Goal: Information Seeking & Learning: Check status

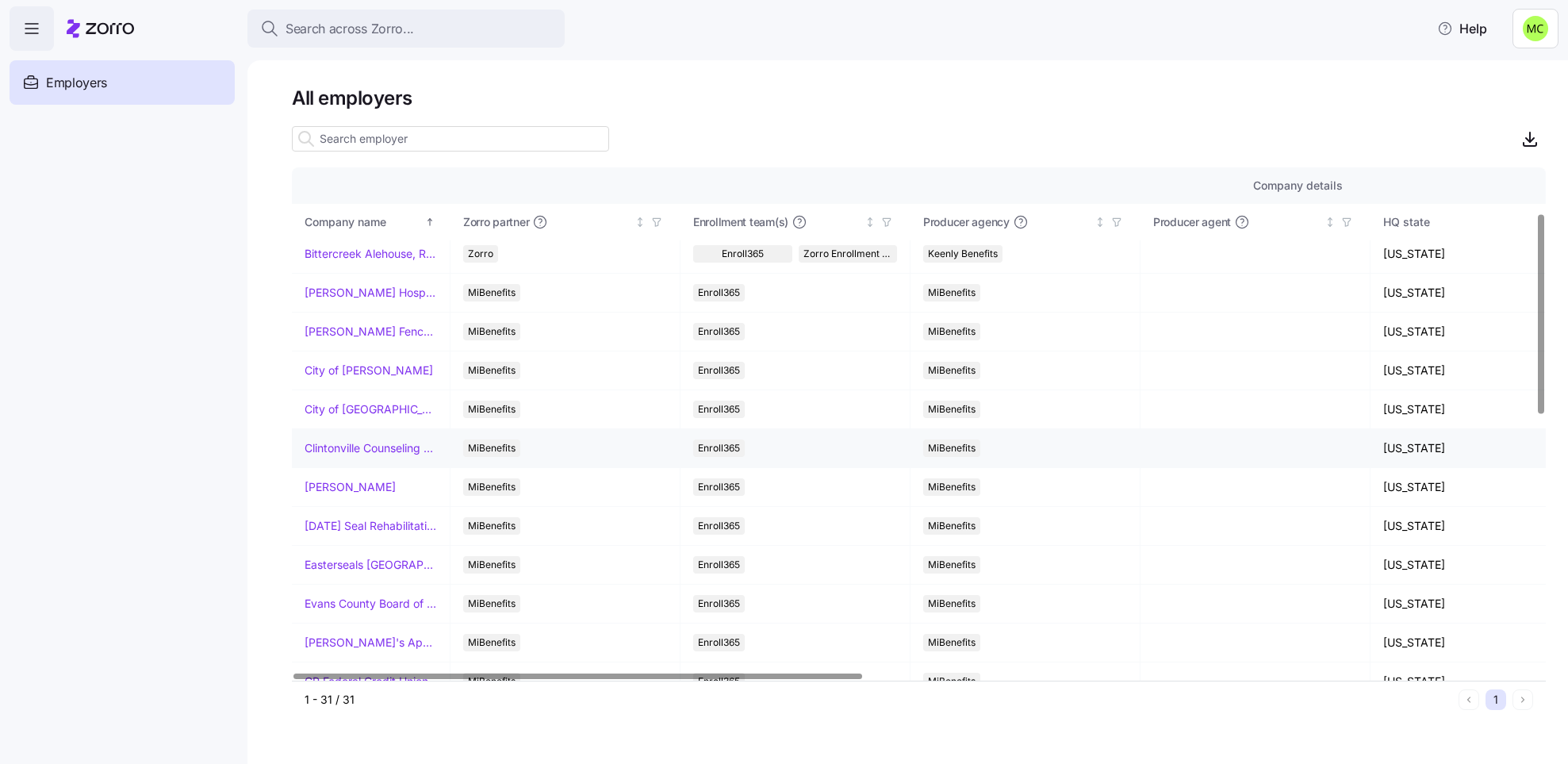
scroll to position [119, 0]
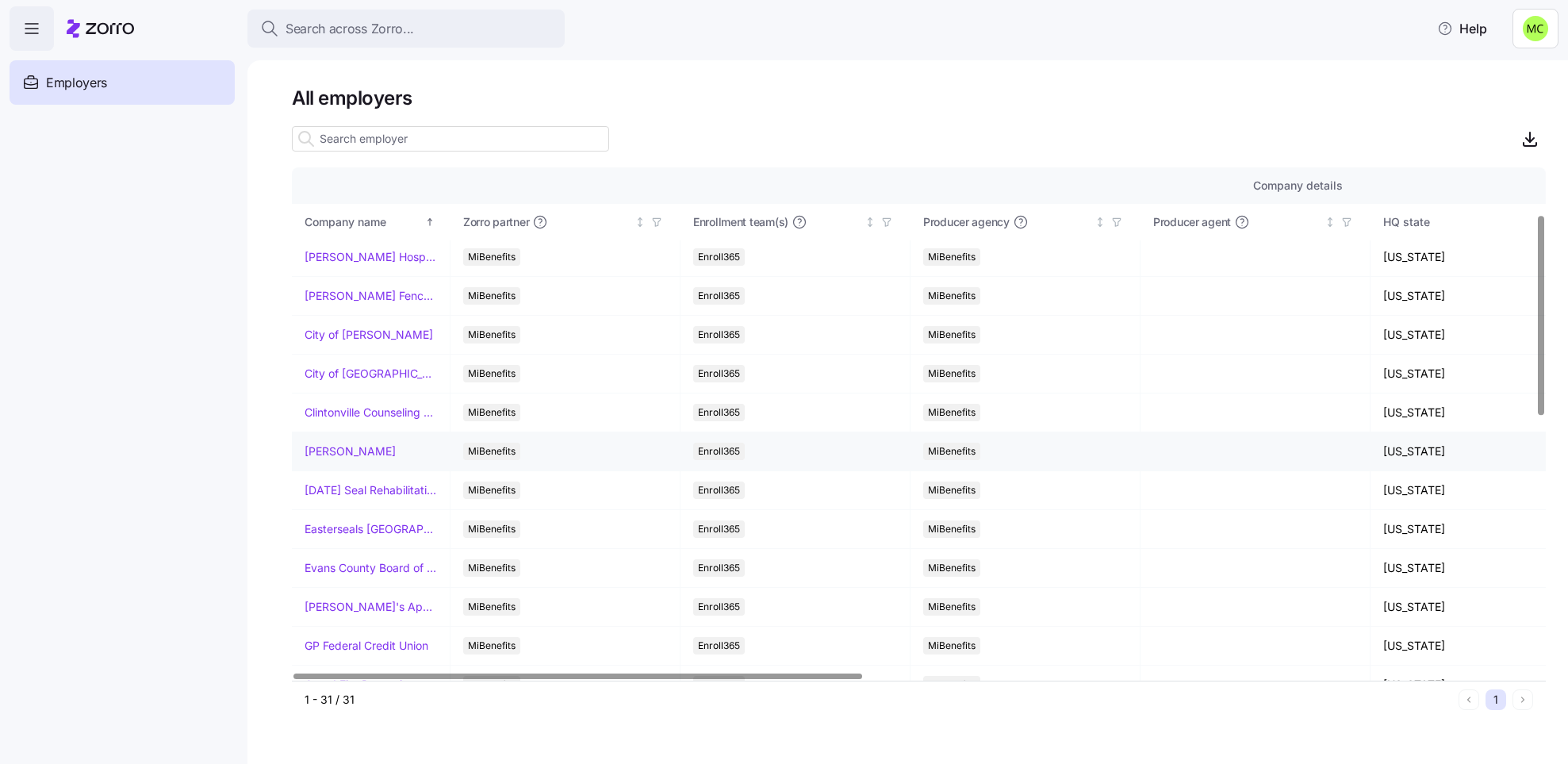
click at [321, 452] on link "[PERSON_NAME]" at bounding box center [350, 451] width 91 height 16
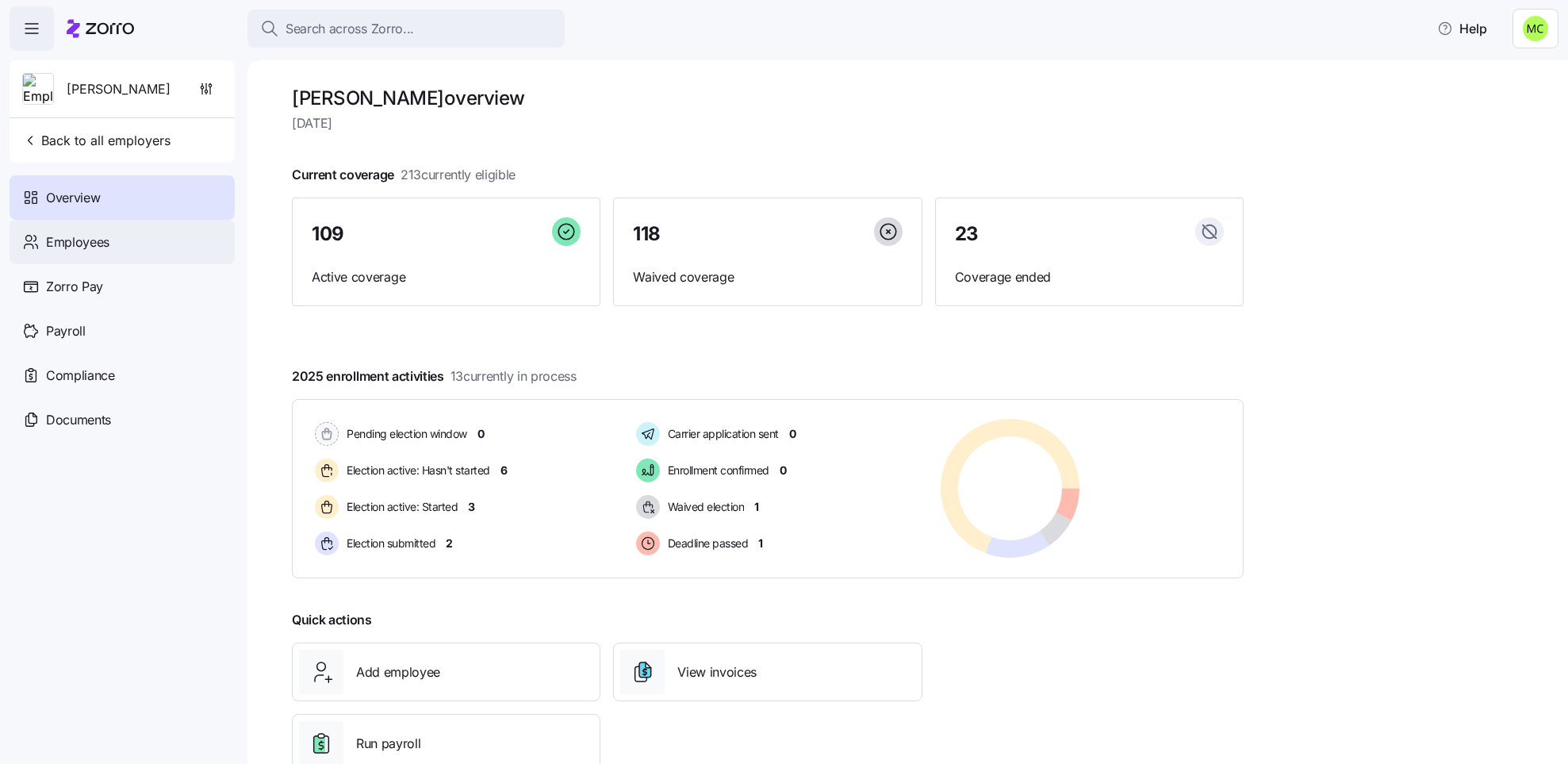
click at [140, 238] on div "Employees" at bounding box center [122, 242] width 225 height 45
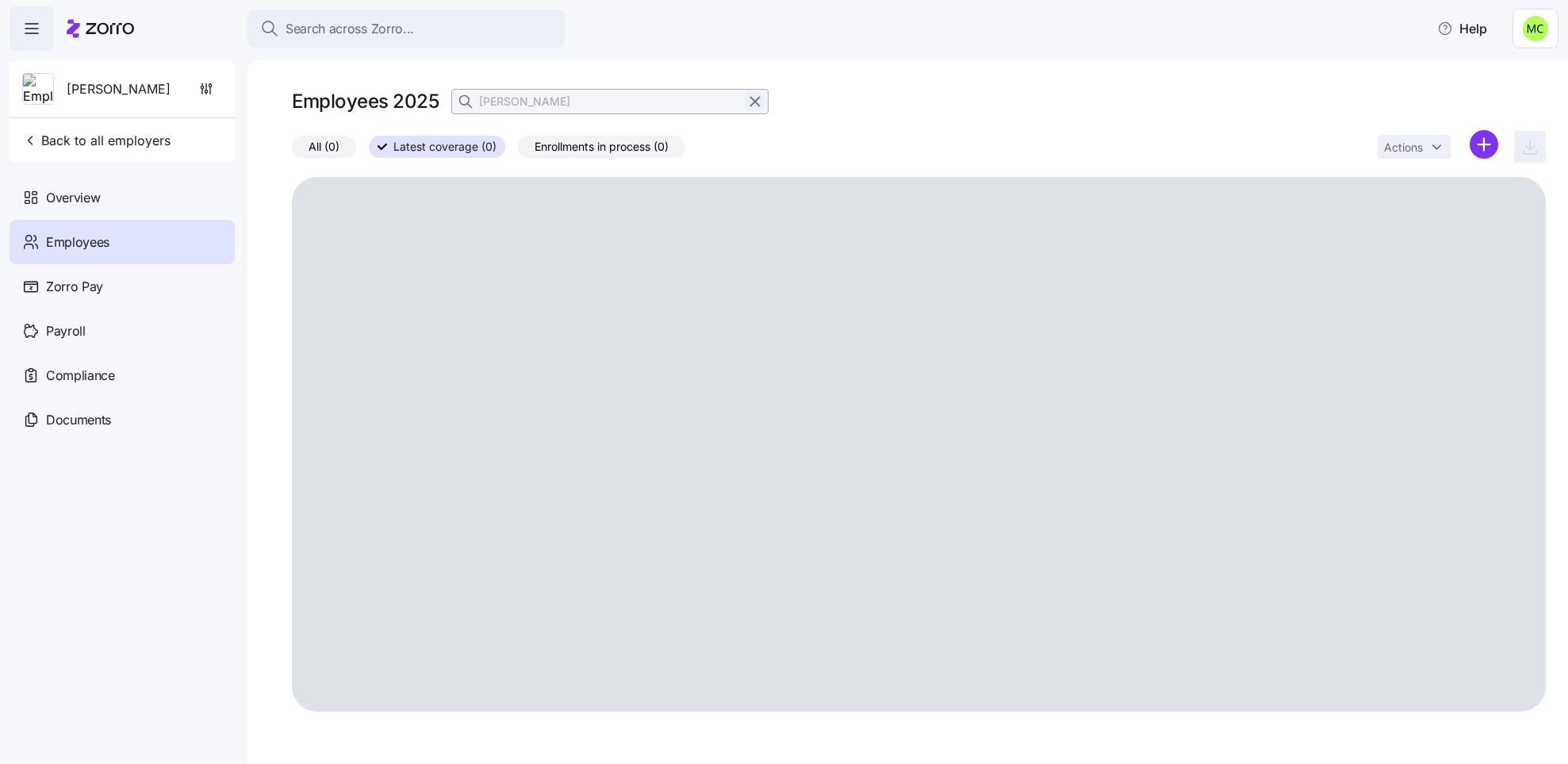
click at [754, 101] on icon "button" at bounding box center [756, 101] width 9 height 9
click at [464, 102] on icon "button" at bounding box center [466, 101] width 16 height 16
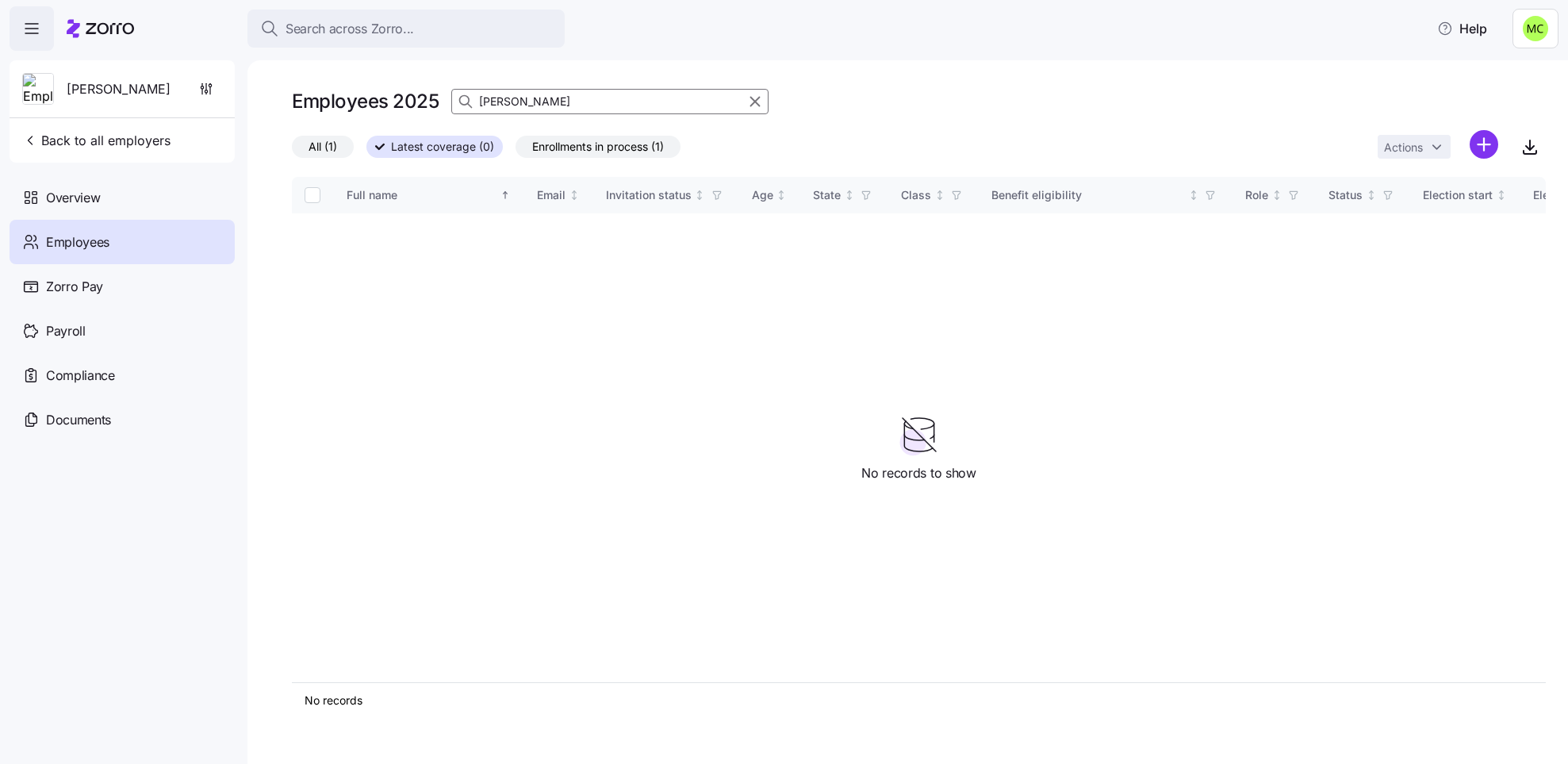
type input "[PERSON_NAME]"
click at [548, 143] on span "Enrollments in process (1)" at bounding box center [598, 147] width 132 height 21
click at [516, 151] on input "Enrollments in process (1)" at bounding box center [516, 151] width 0 height 0
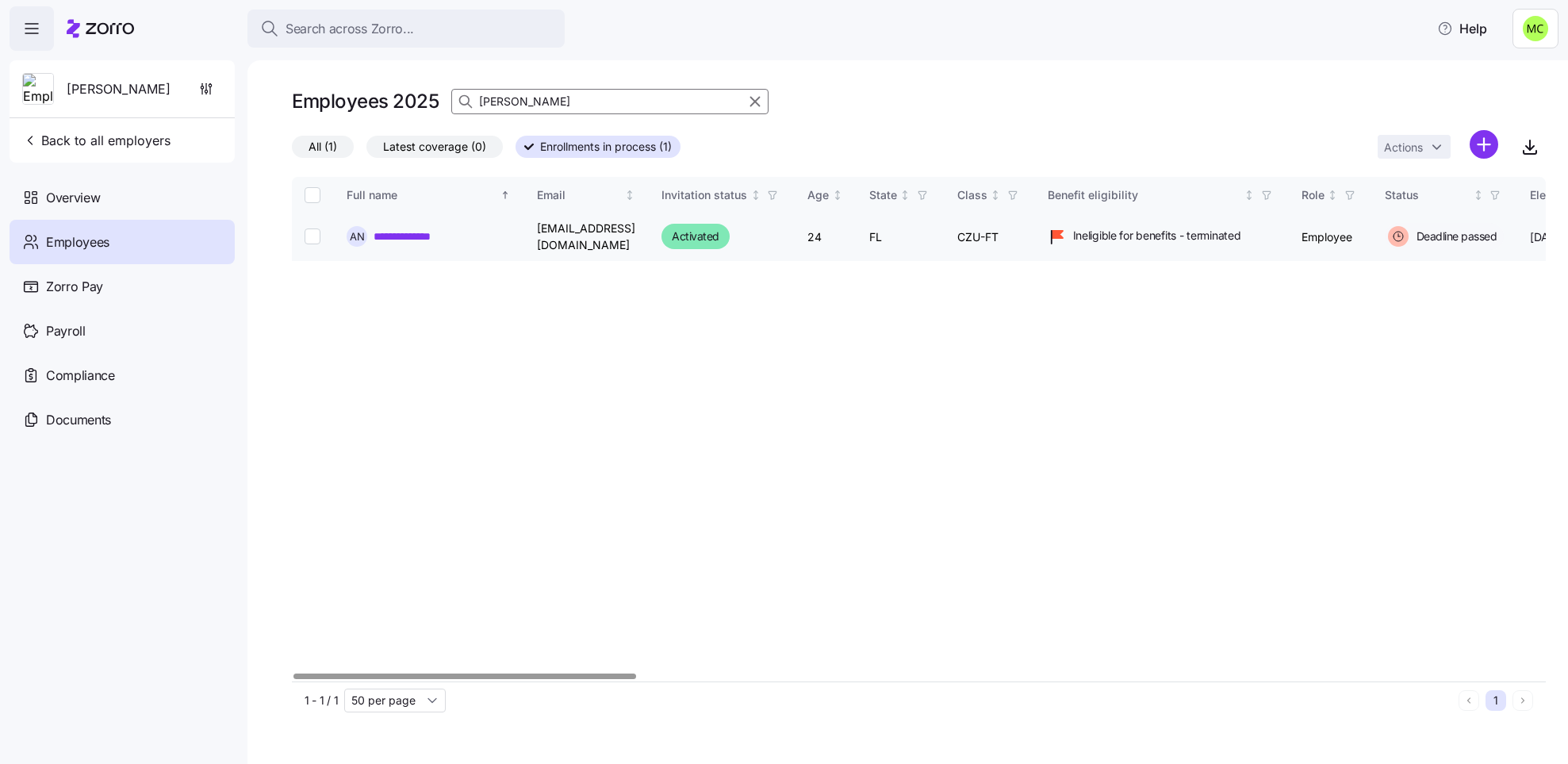
click at [426, 229] on link "**********" at bounding box center [411, 236] width 76 height 16
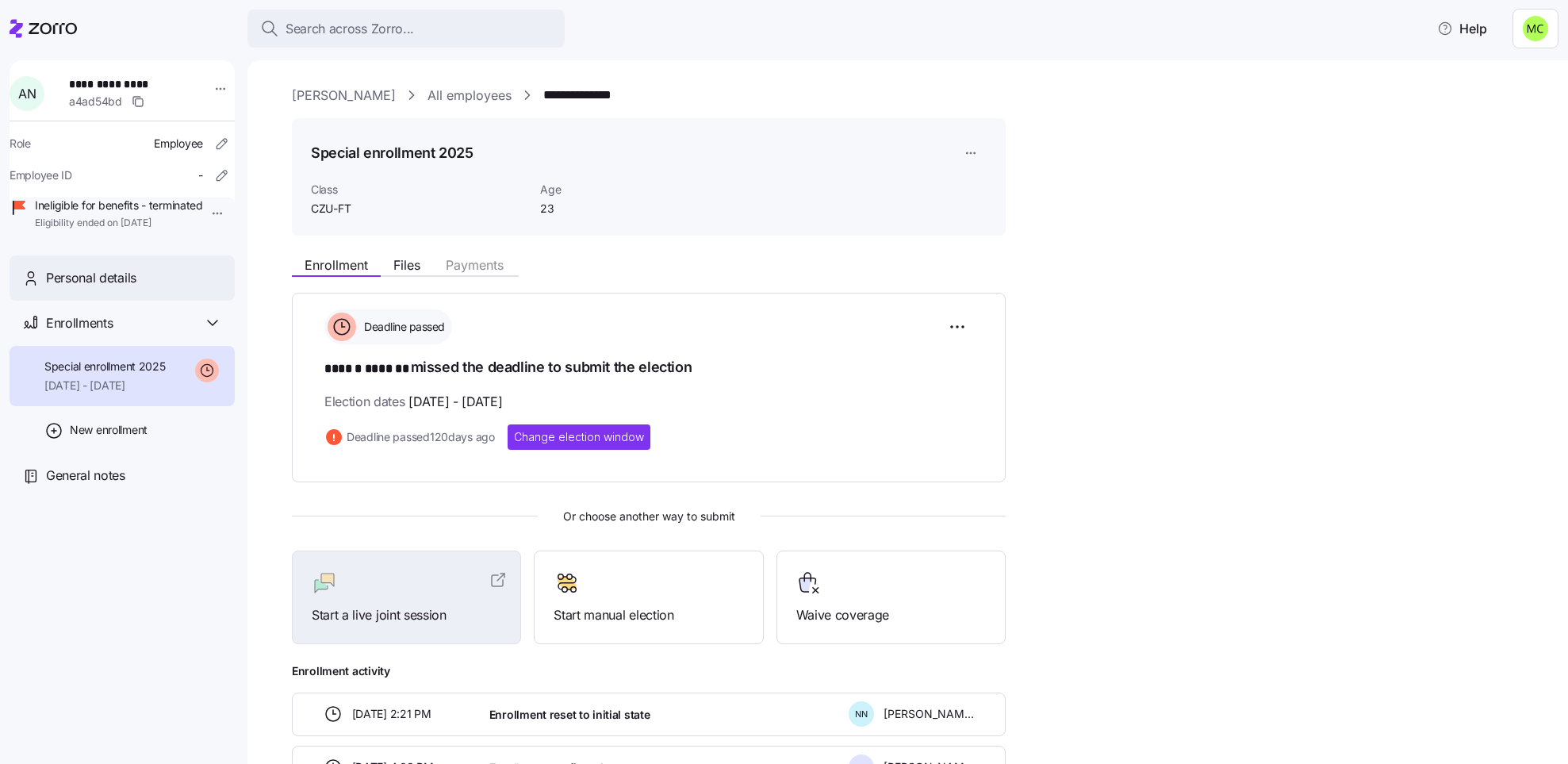
click at [119, 288] on span "Personal details" at bounding box center [91, 278] width 91 height 20
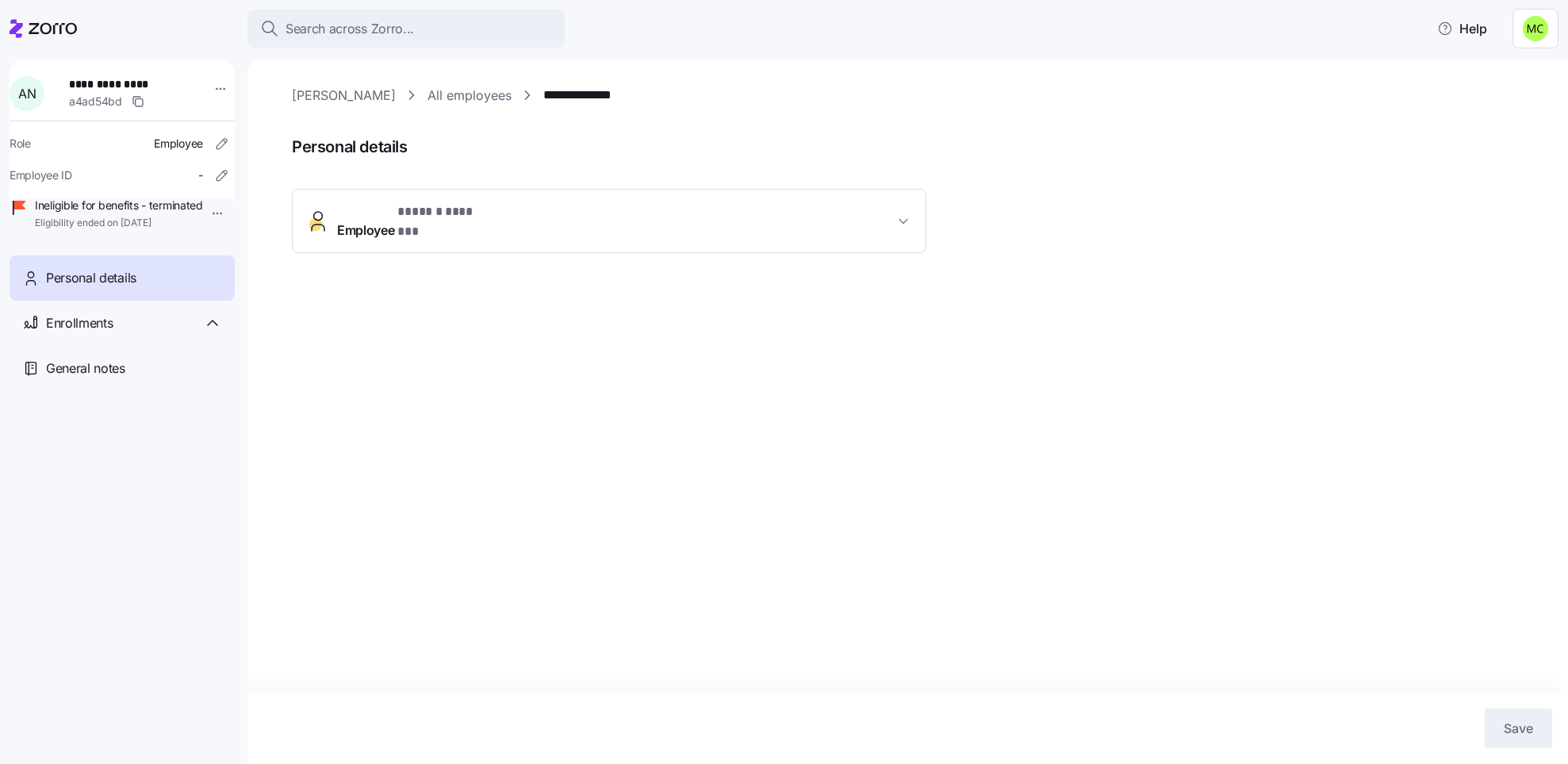
click at [442, 226] on button "Employee * ****** ******* *" at bounding box center [609, 221] width 633 height 63
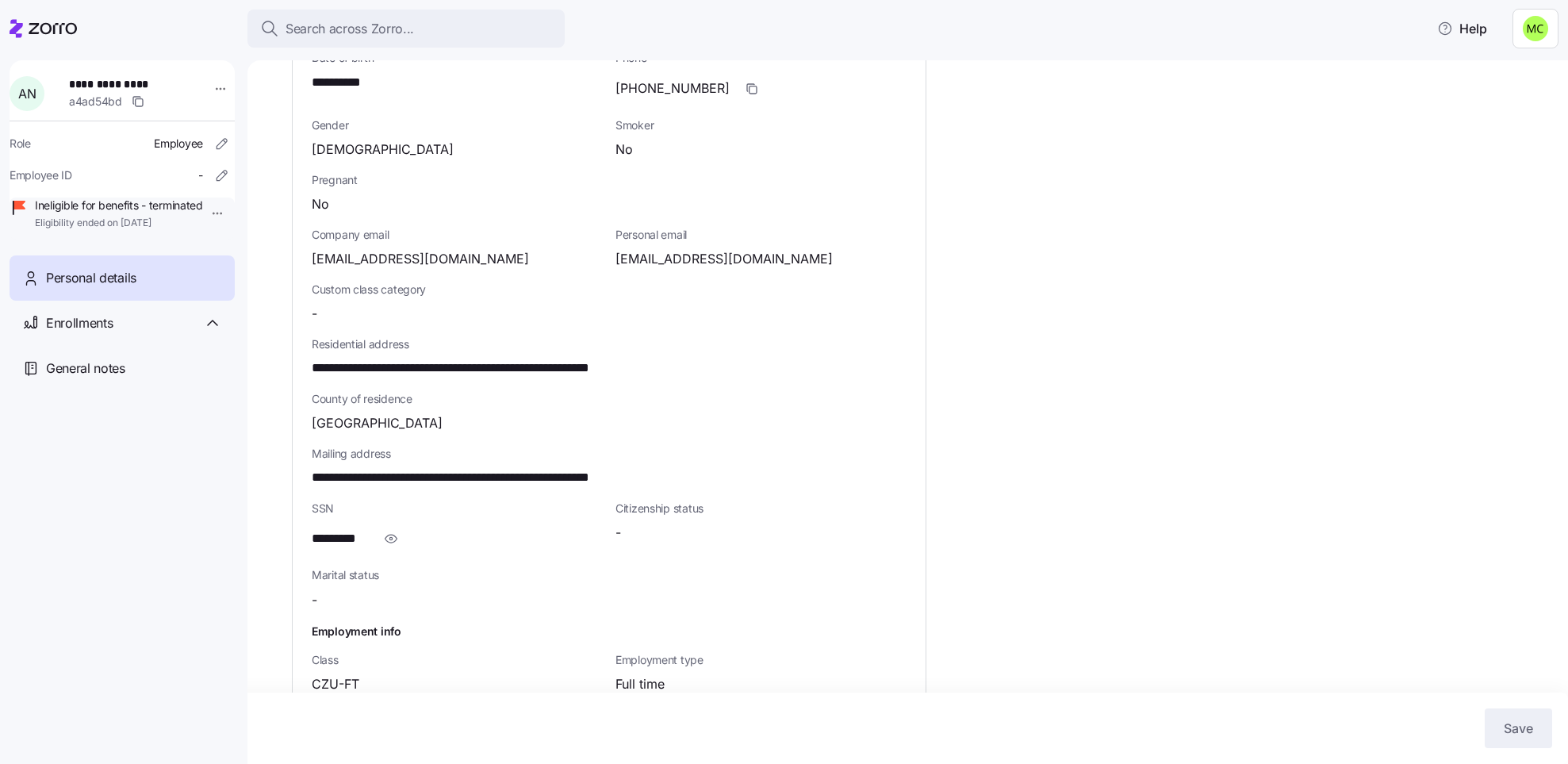
scroll to position [357, 0]
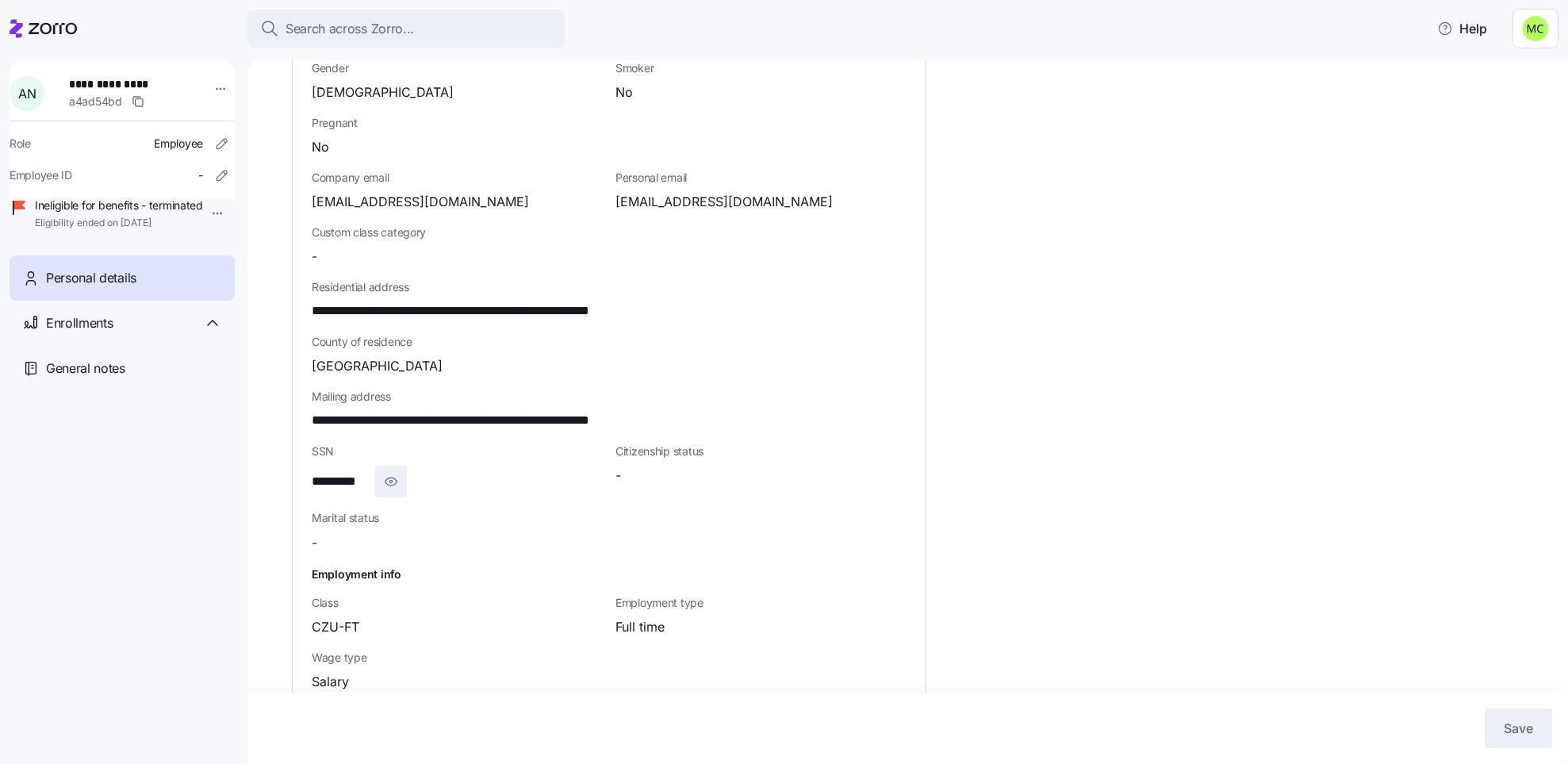
click at [391, 472] on icon "button" at bounding box center [391, 481] width 16 height 19
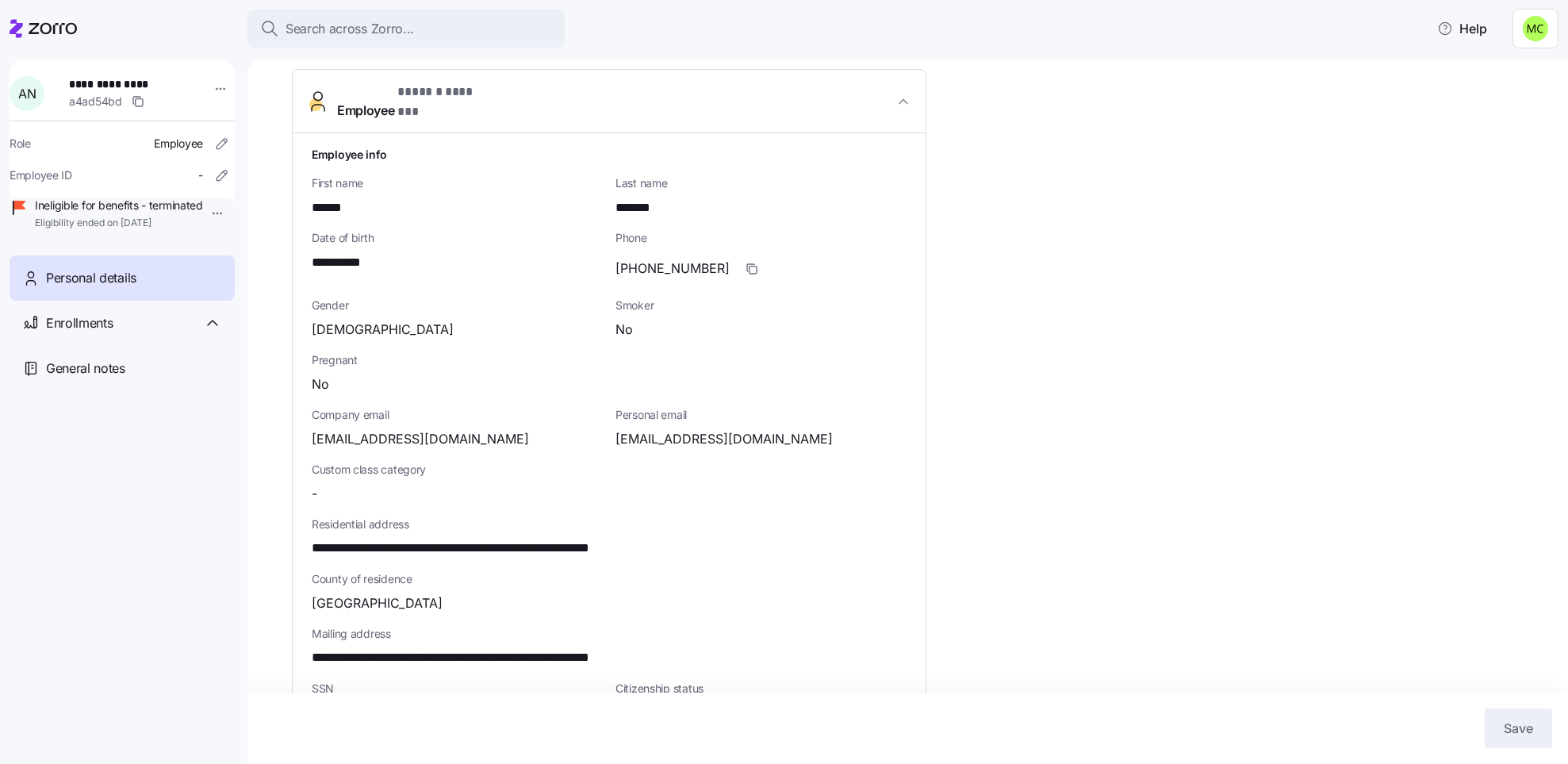
scroll to position [0, 0]
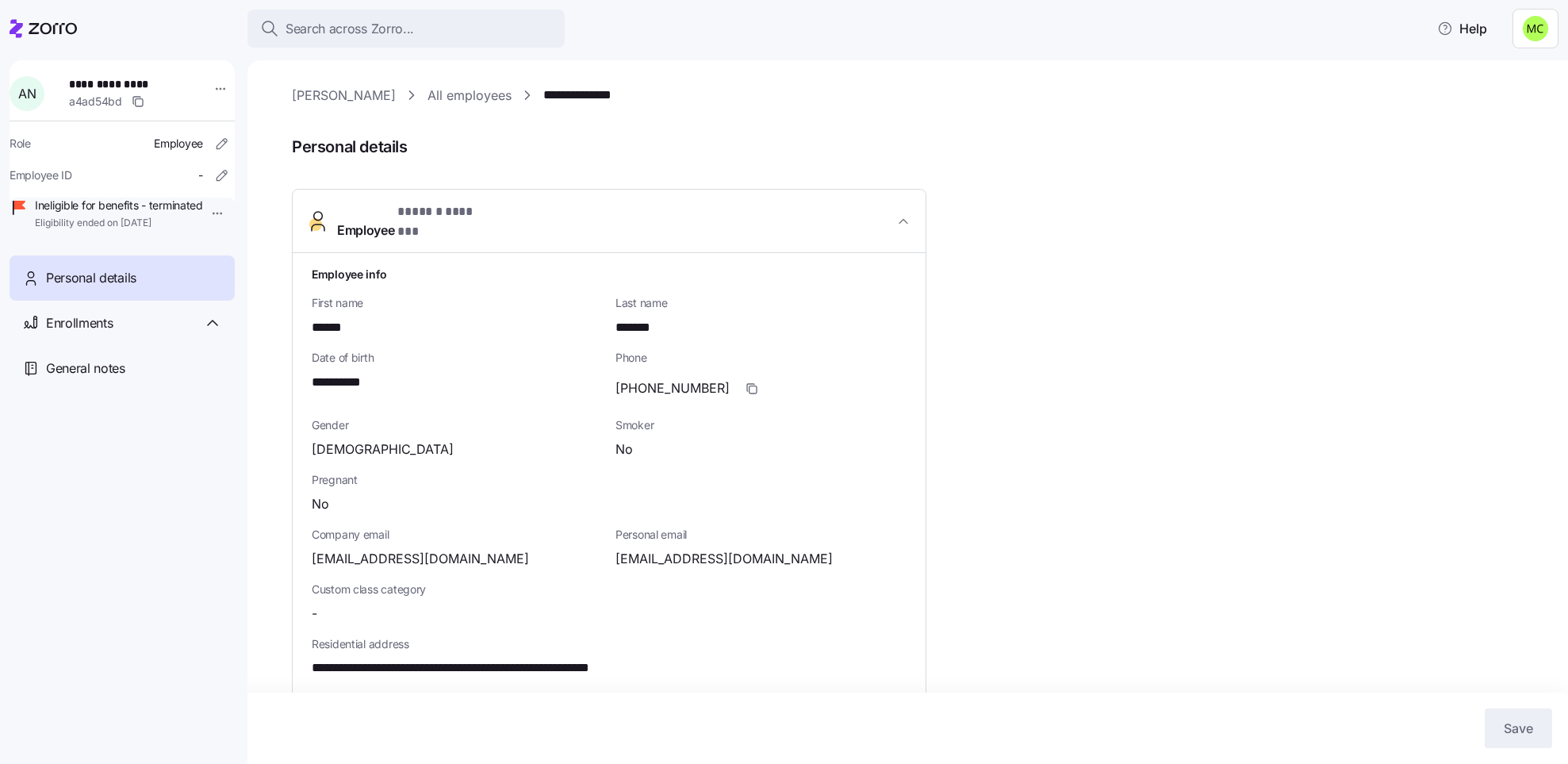
drag, startPoint x: 397, startPoint y: 183, endPoint x: 386, endPoint y: 159, distance: 26.4
click at [386, 159] on span "Personal details" at bounding box center [919, 148] width 1254 height 26
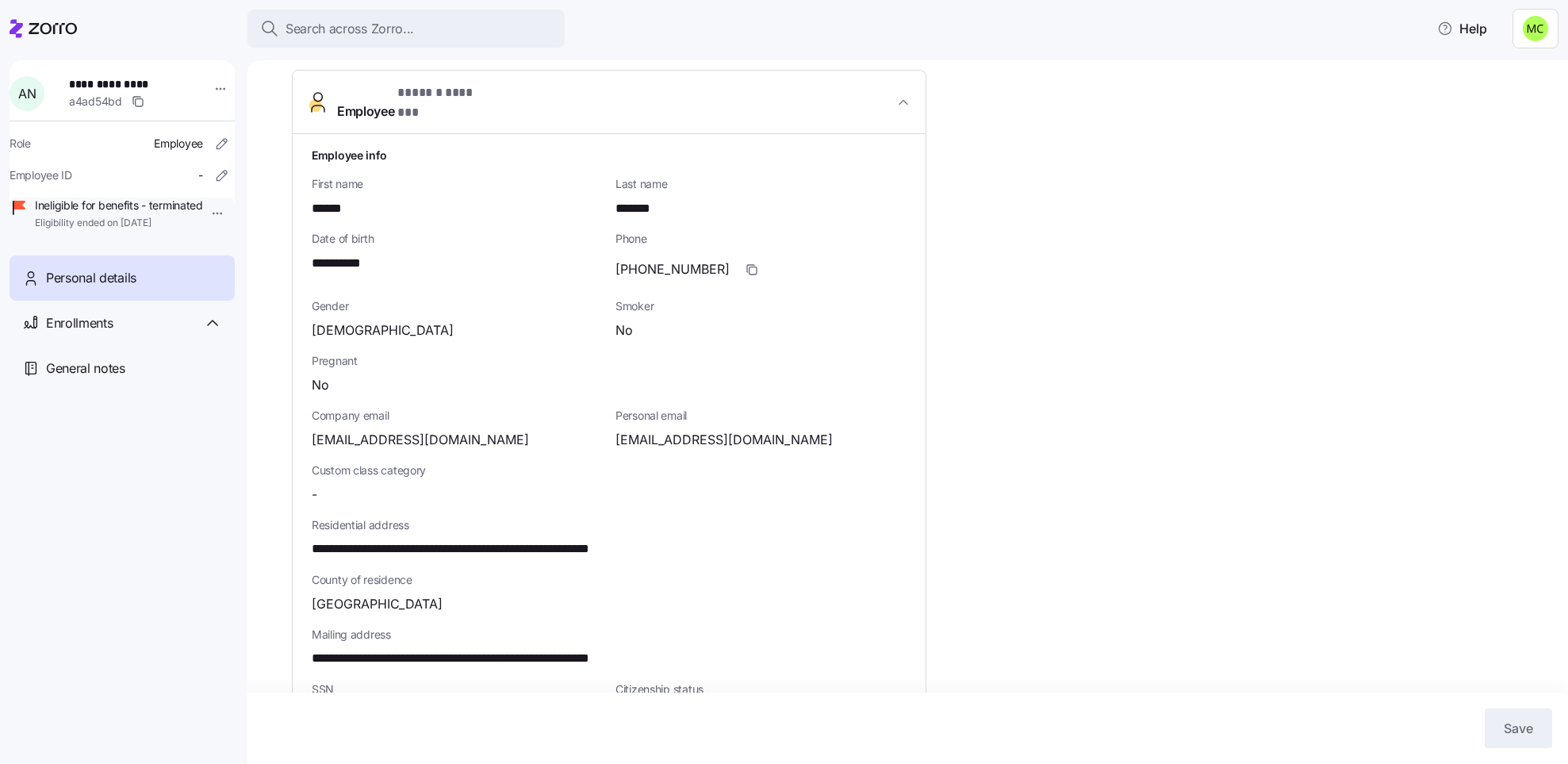
scroll to position [238, 0]
